Goal: Obtain resource: Obtain resource

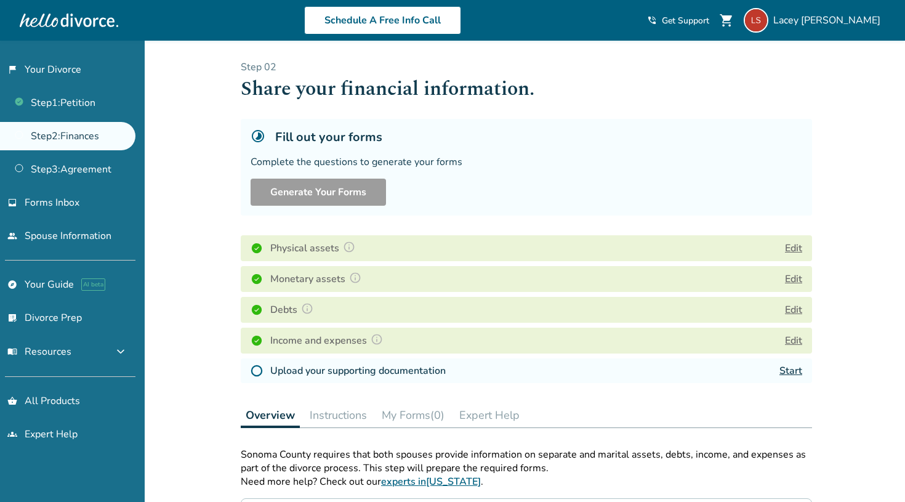
scroll to position [3, 0]
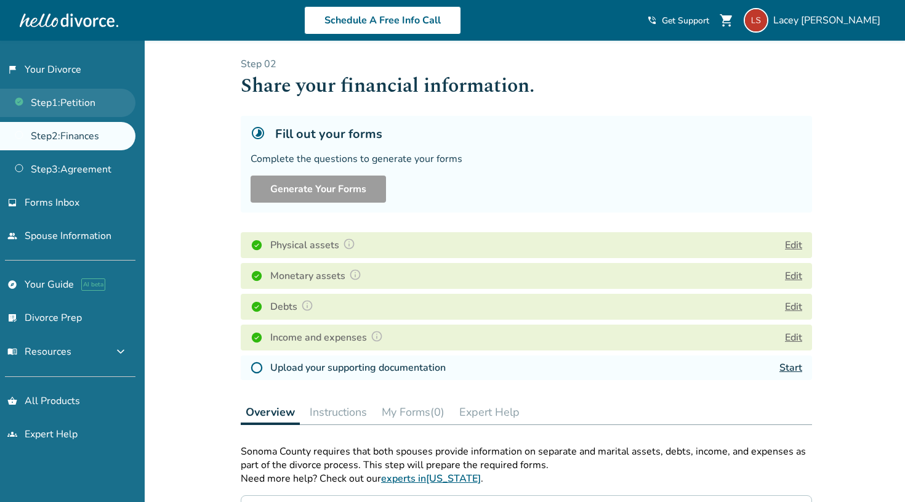
click at [78, 101] on link "Step 1 : Petition" at bounding box center [67, 103] width 135 height 28
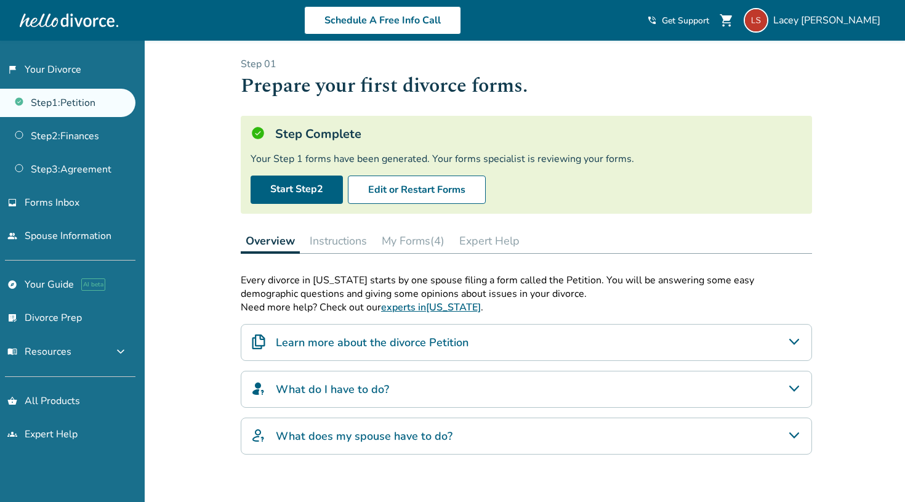
click at [429, 241] on button "My Forms (4)" at bounding box center [413, 240] width 73 height 25
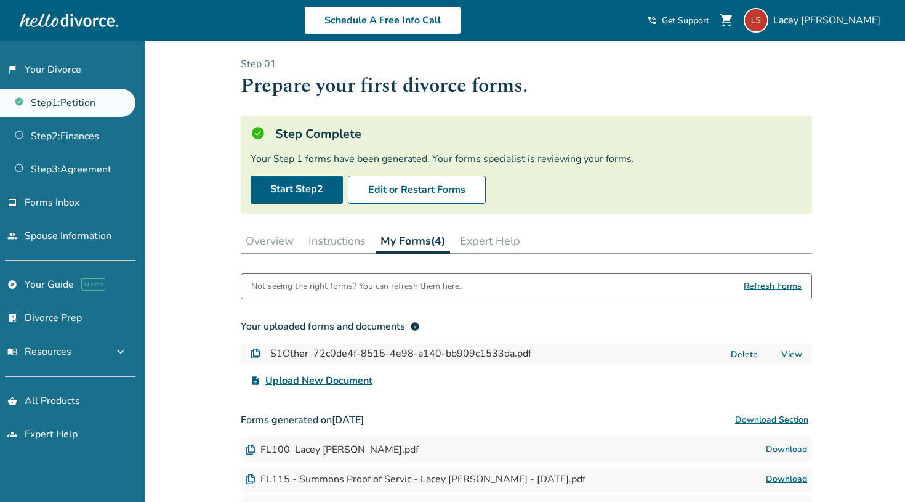
click at [796, 352] on link "View" at bounding box center [792, 355] width 21 height 12
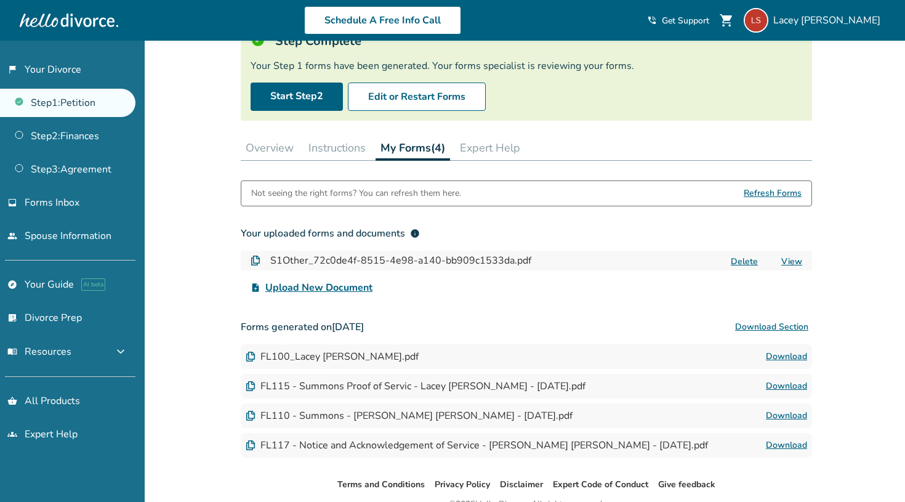
scroll to position [98, 0]
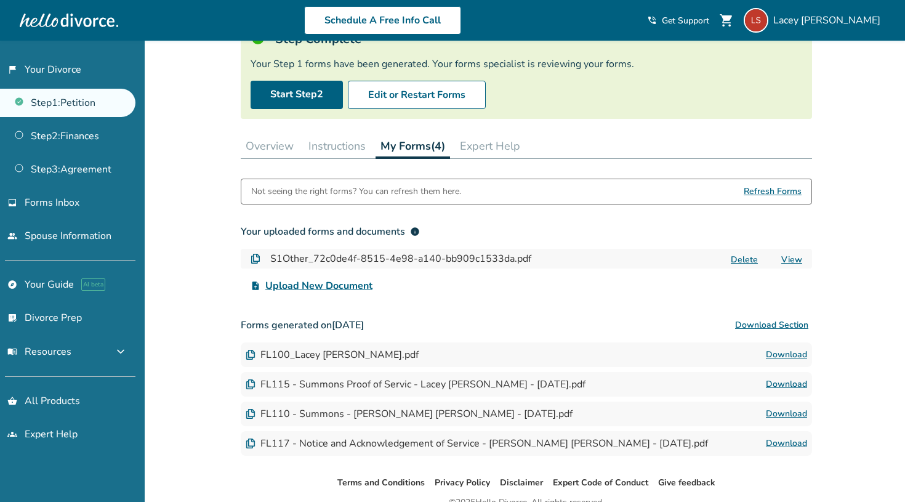
click at [249, 354] on img at bounding box center [251, 355] width 10 height 10
click at [792, 325] on button "Download Section" at bounding box center [772, 325] width 81 height 25
click at [846, 152] on div "Added to cart Step 0 1 Prepare your first divorce forms. Step Complete Your Ste…" at bounding box center [452, 252] width 905 height 619
click at [773, 356] on link "Download" at bounding box center [786, 354] width 41 height 15
click at [798, 385] on link "Download" at bounding box center [786, 384] width 41 height 15
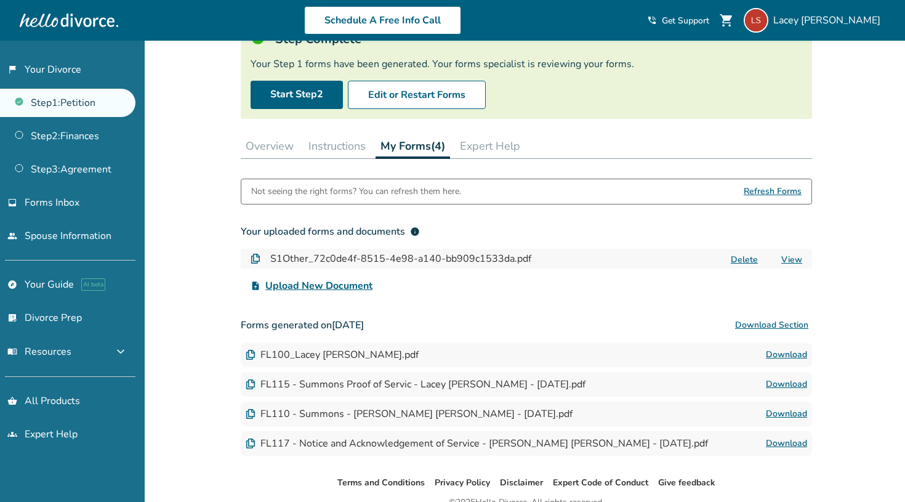
click at [786, 411] on link "Download" at bounding box center [786, 413] width 41 height 15
click at [788, 349] on link "Download" at bounding box center [786, 354] width 41 height 15
click at [790, 413] on link "Download" at bounding box center [786, 413] width 41 height 15
